Goal: Information Seeking & Learning: Learn about a topic

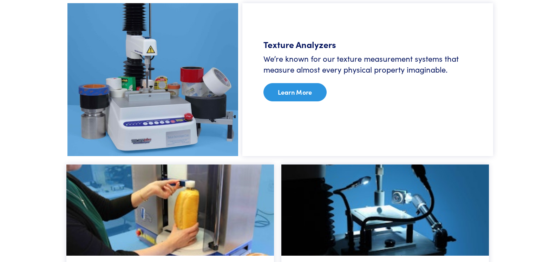
scroll to position [454, 0]
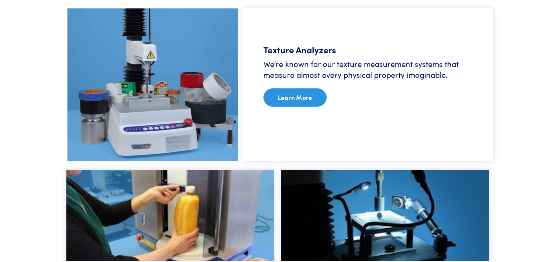
click at [307, 99] on link "Learn More" at bounding box center [295, 98] width 63 height 18
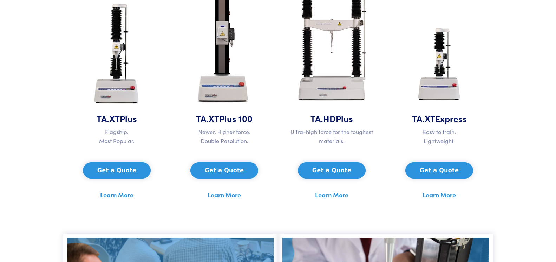
scroll to position [358, 0]
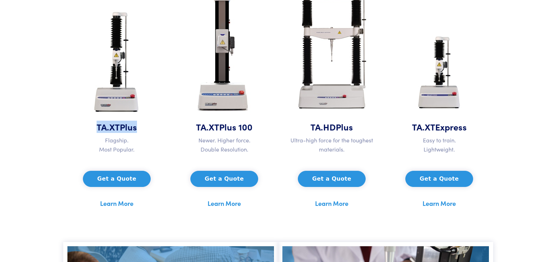
drag, startPoint x: 142, startPoint y: 130, endPoint x: 84, endPoint y: 131, distance: 58.0
click at [84, 131] on h5 "TA.XT Plus" at bounding box center [116, 127] width 99 height 12
copy h5 "TA.XT Plus"
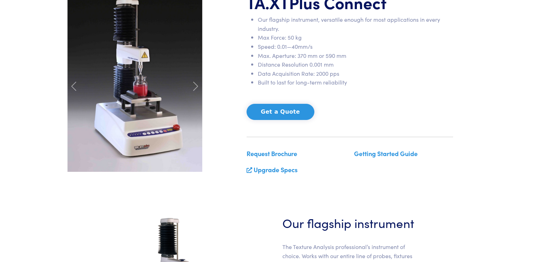
scroll to position [48, 0]
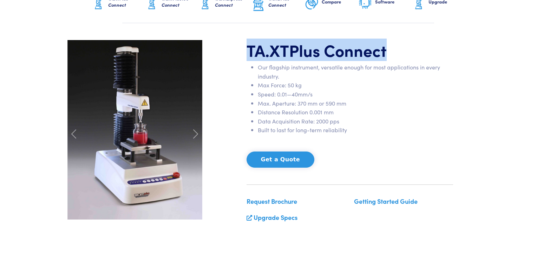
drag, startPoint x: 397, startPoint y: 56, endPoint x: 244, endPoint y: 52, distance: 153.6
click at [244, 52] on div "TA.XT Plus Connect Our flagship instrument, versatile enough for most applicati…" at bounding box center [349, 134] width 215 height 189
copy h1 "TA.XT Plus Connect"
